Goal: Task Accomplishment & Management: Manage account settings

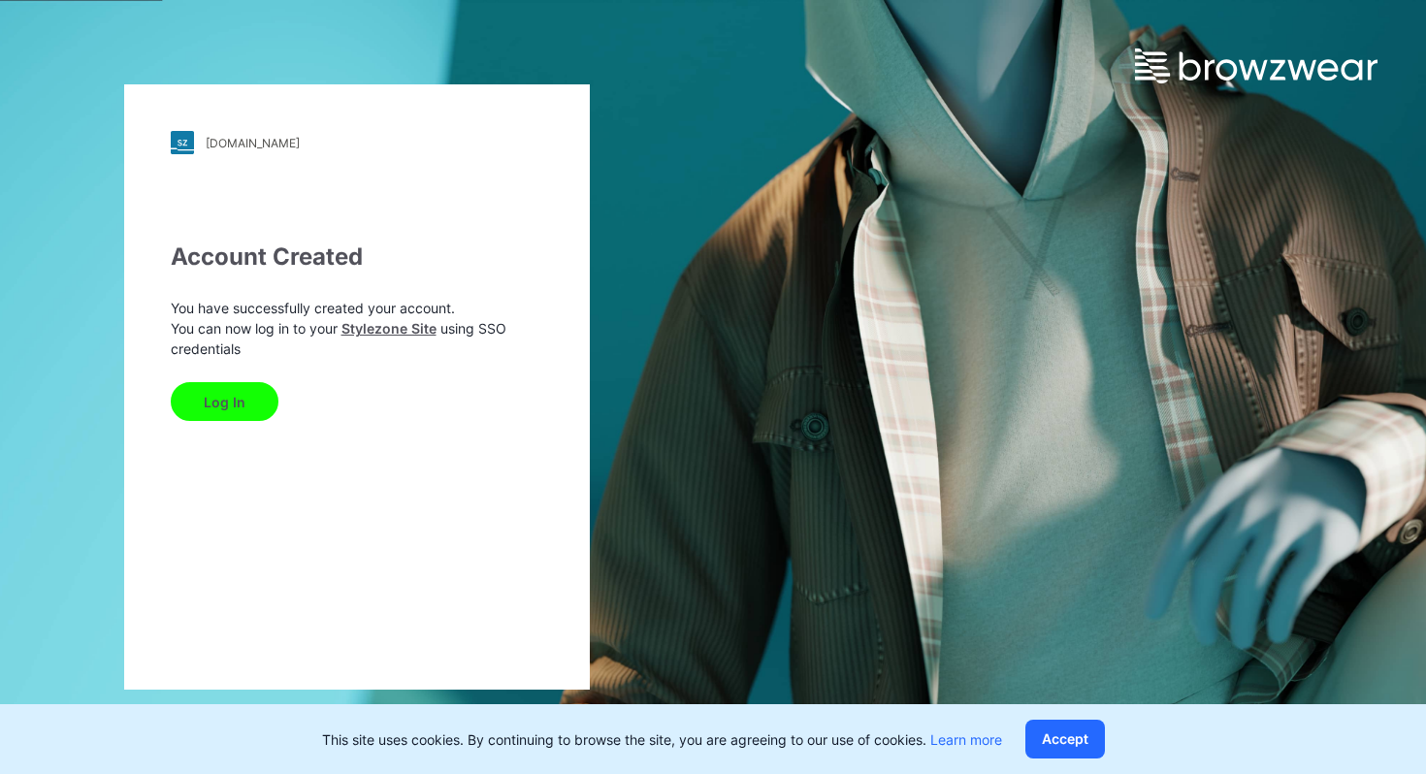
click at [195, 408] on button "Log In" at bounding box center [225, 401] width 108 height 39
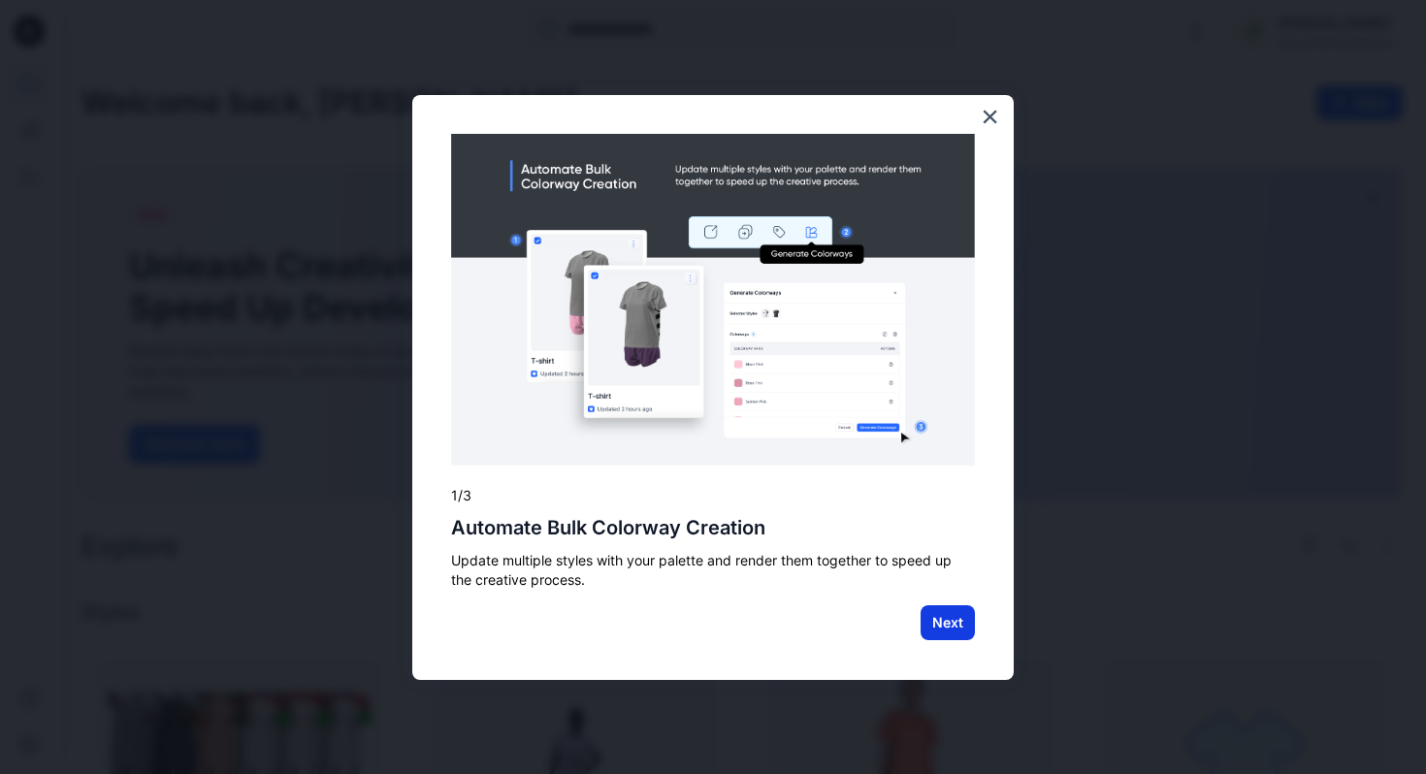
click at [942, 616] on button "Next" at bounding box center [947, 622] width 54 height 35
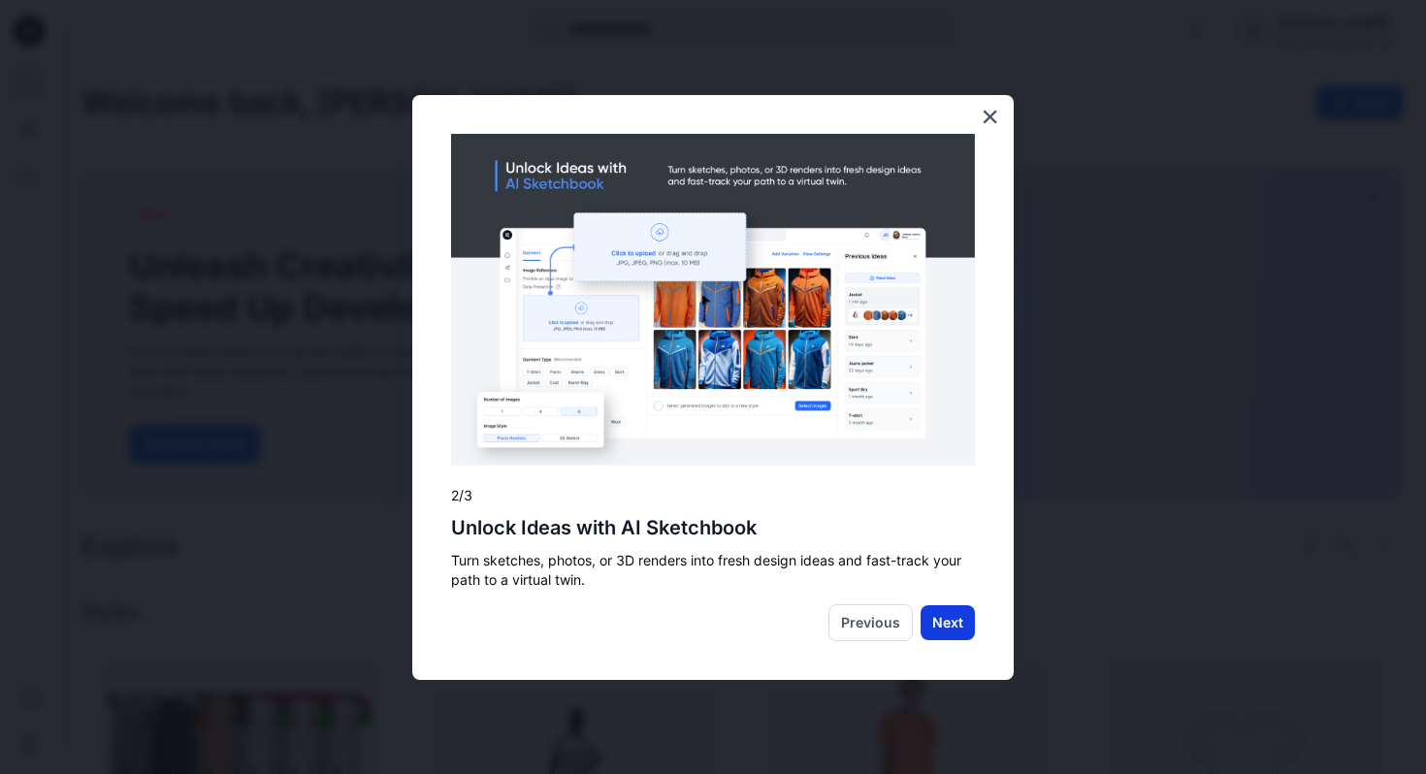
click at [935, 638] on button "Next" at bounding box center [947, 622] width 54 height 35
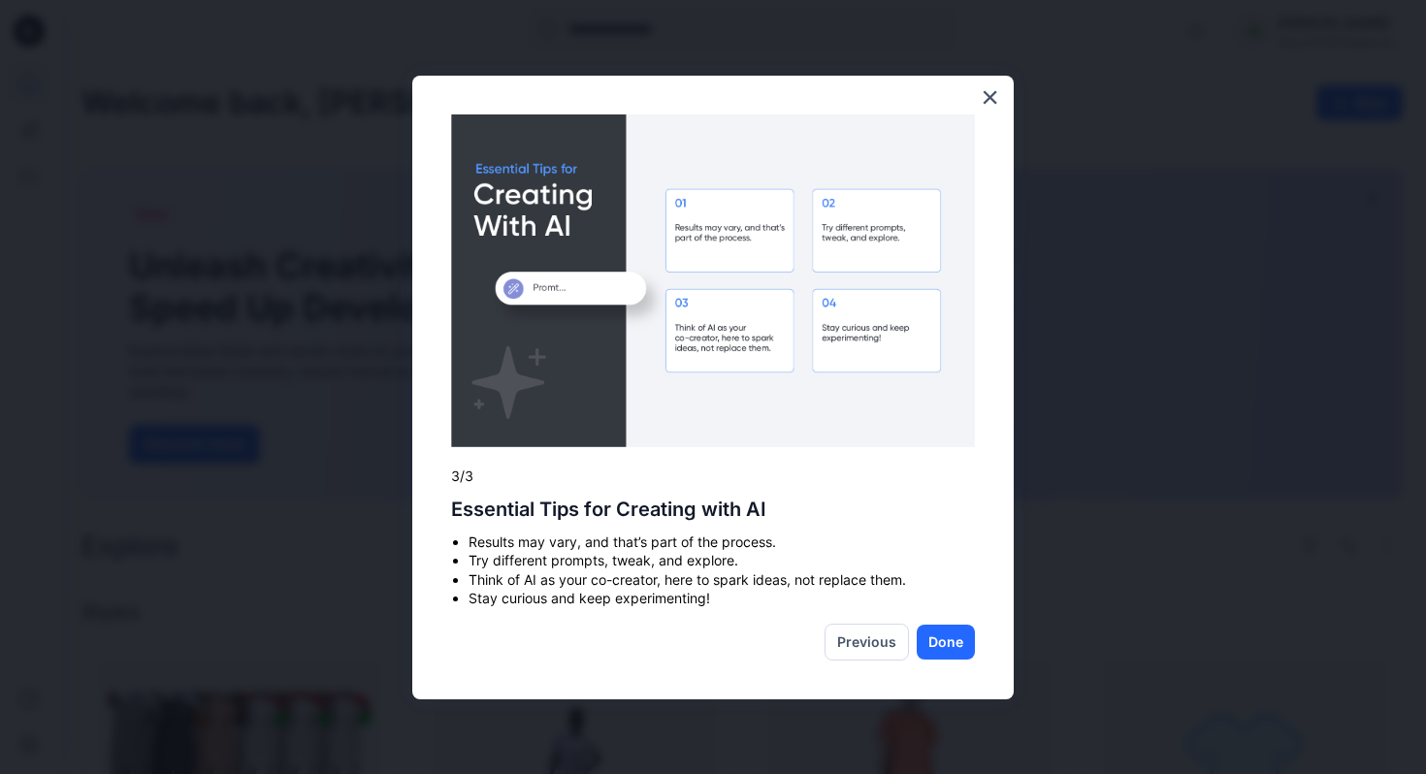
click at [935, 632] on button "Done" at bounding box center [946, 642] width 58 height 35
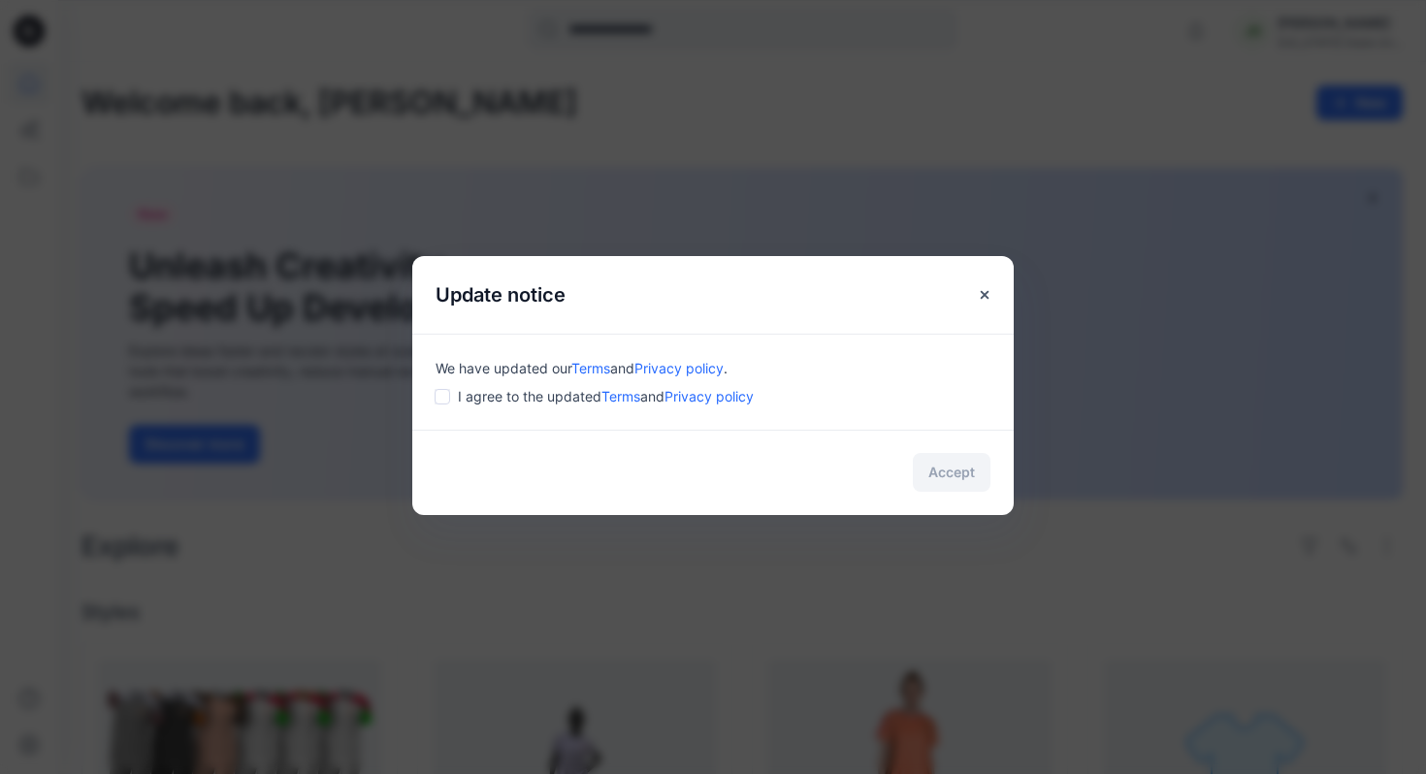
click at [517, 410] on div "We have updated our Terms and Privacy policy . I agree to the updated Terms and…" at bounding box center [712, 382] width 601 height 96
click at [517, 399] on span "I agree to the updated Terms and Privacy policy" at bounding box center [606, 396] width 296 height 20
click at [941, 471] on button "Accept" at bounding box center [952, 472] width 78 height 39
